Goal: Information Seeking & Learning: Learn about a topic

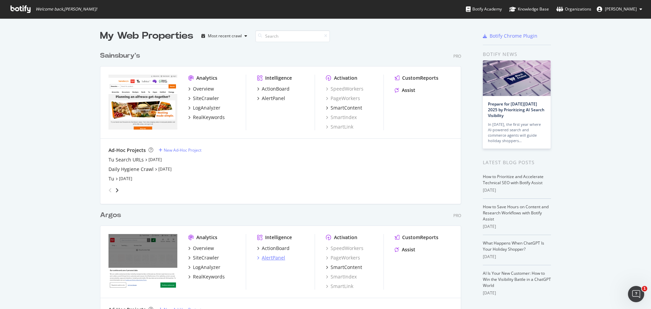
click at [273, 259] on div "AlertPanel" at bounding box center [273, 257] width 23 height 7
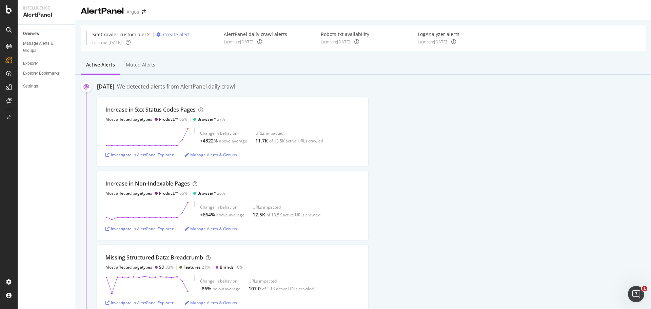
click at [57, 138] on div "Overview Manage Alerts & Groups Explorer Explorer Bookmarks Settings" at bounding box center [46, 167] width 57 height 284
click at [41, 73] on div "SiteCrawler" at bounding box center [37, 75] width 24 height 7
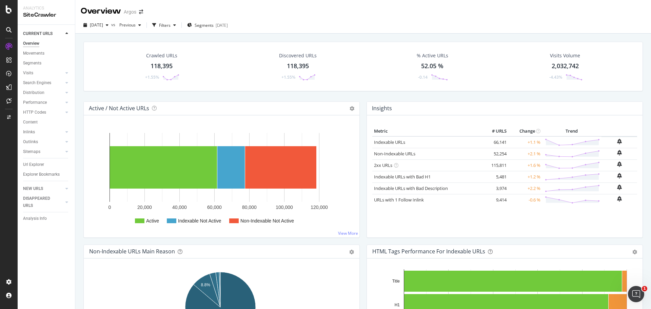
click at [79, 44] on div "Crawled URLs 118,395 +1.55% Discovered URLs 118,395 +1.55% % Active URLs 52.05 …" at bounding box center [362, 188] width 575 height 309
click at [41, 86] on div "LogAnalyzer" at bounding box center [38, 87] width 26 height 7
